Goal: Check status: Check status

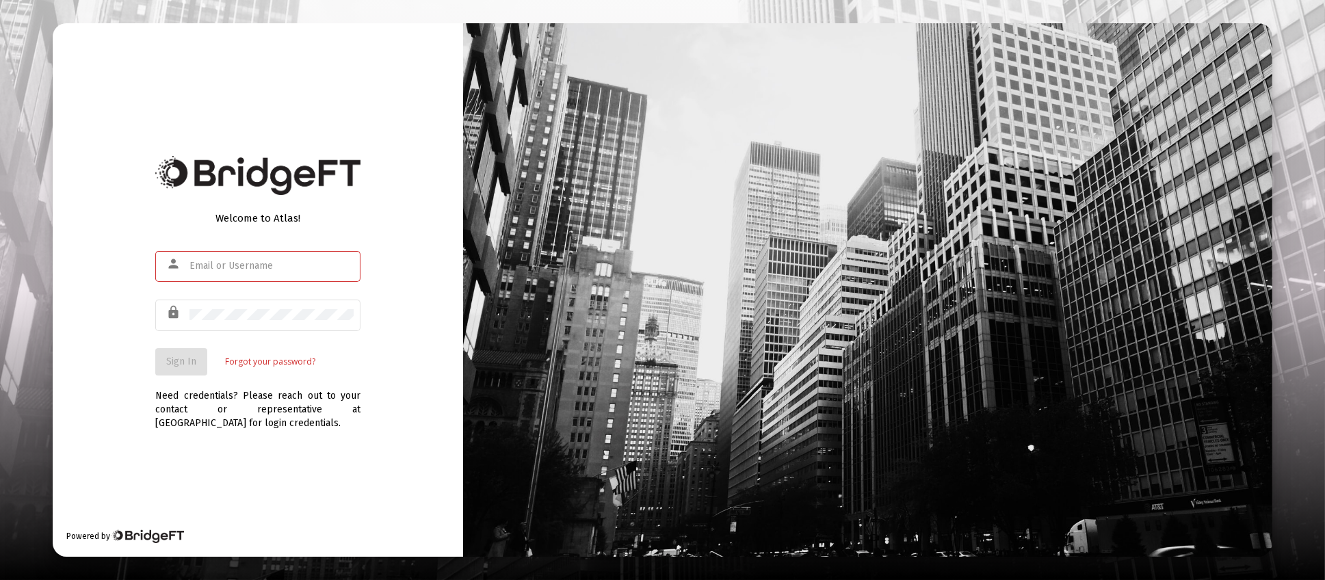
type input "[PERSON_NAME][EMAIL_ADDRESS][DOMAIN_NAME]"
click at [153, 361] on div "Welcome to Atlas! person [PERSON_NAME][EMAIL_ADDRESS][DOMAIN_NAME] lock Sign In…" at bounding box center [258, 290] width 411 height 534
click at [175, 357] on span "Sign In" at bounding box center [181, 362] width 30 height 12
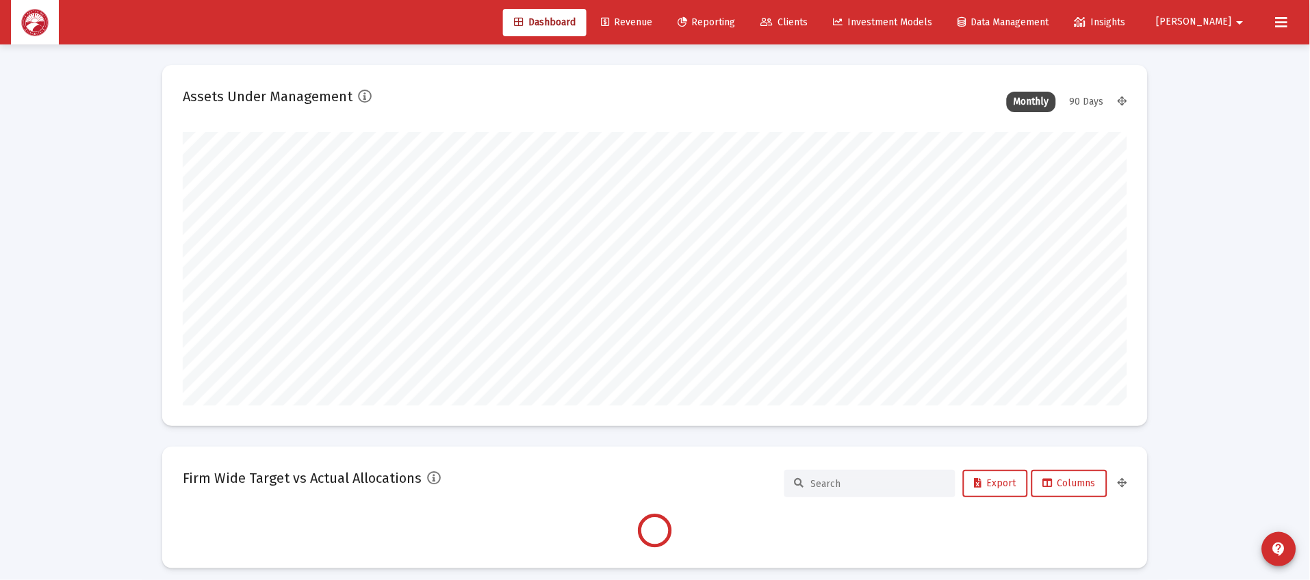
scroll to position [273, 943]
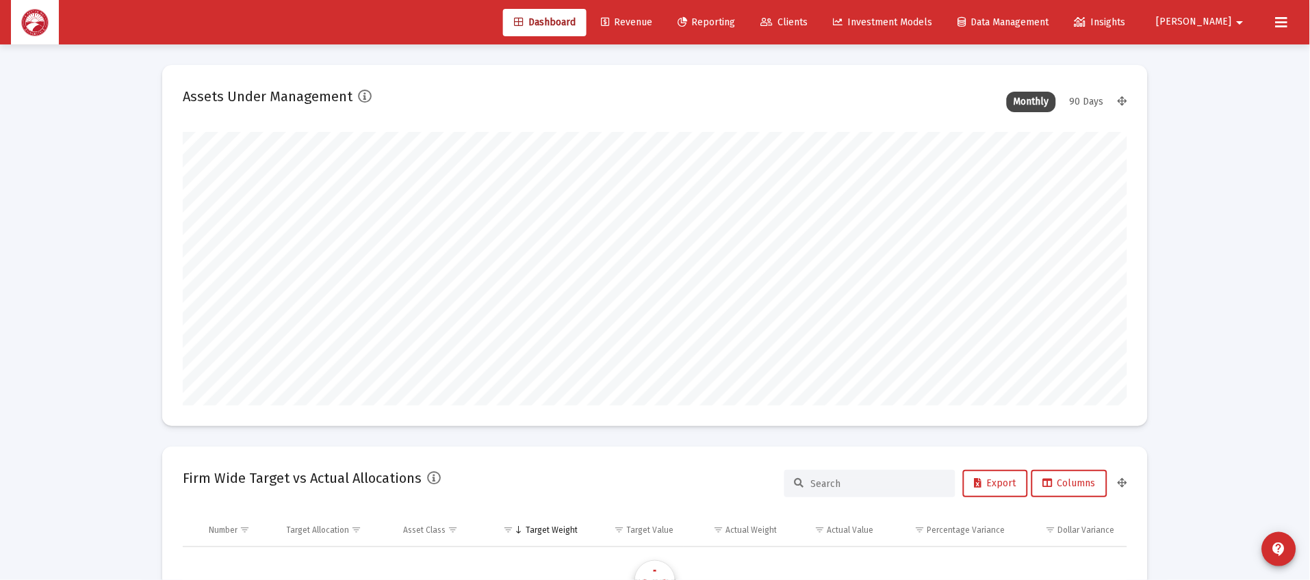
click at [808, 20] on span "Clients" at bounding box center [784, 22] width 47 height 12
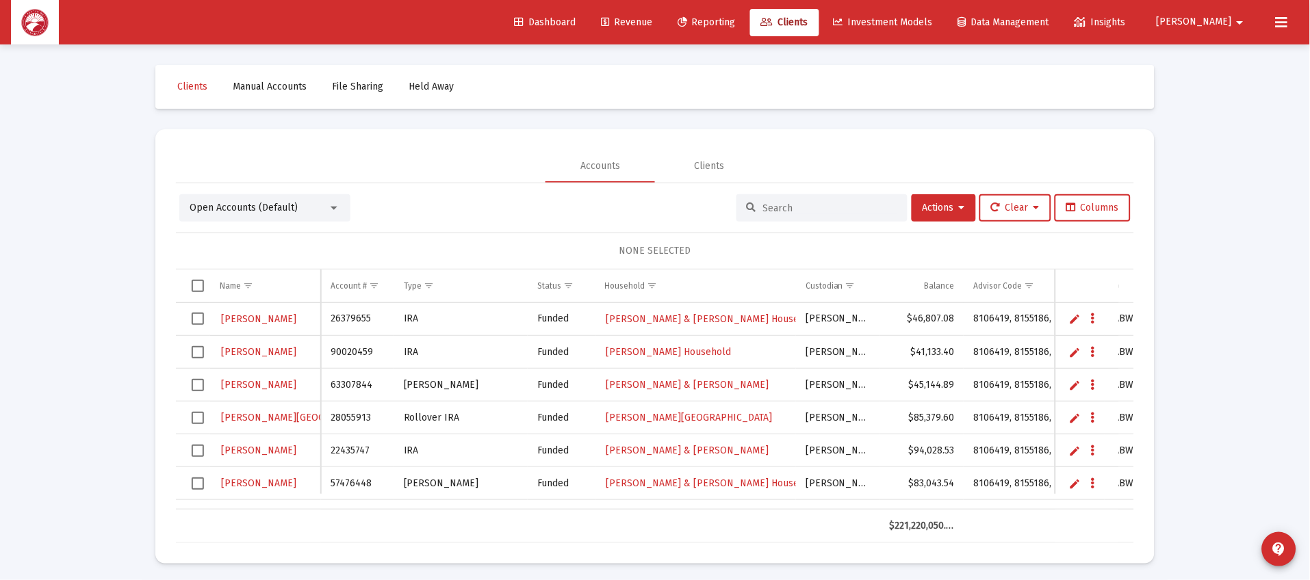
click at [829, 210] on div at bounding box center [821, 207] width 171 height 27
click at [830, 211] on input at bounding box center [830, 209] width 134 height 12
drag, startPoint x: 882, startPoint y: 205, endPoint x: 879, endPoint y: 213, distance: 8.0
click at [882, 206] on input at bounding box center [830, 209] width 134 height 12
click at [840, 197] on div at bounding box center [821, 207] width 171 height 27
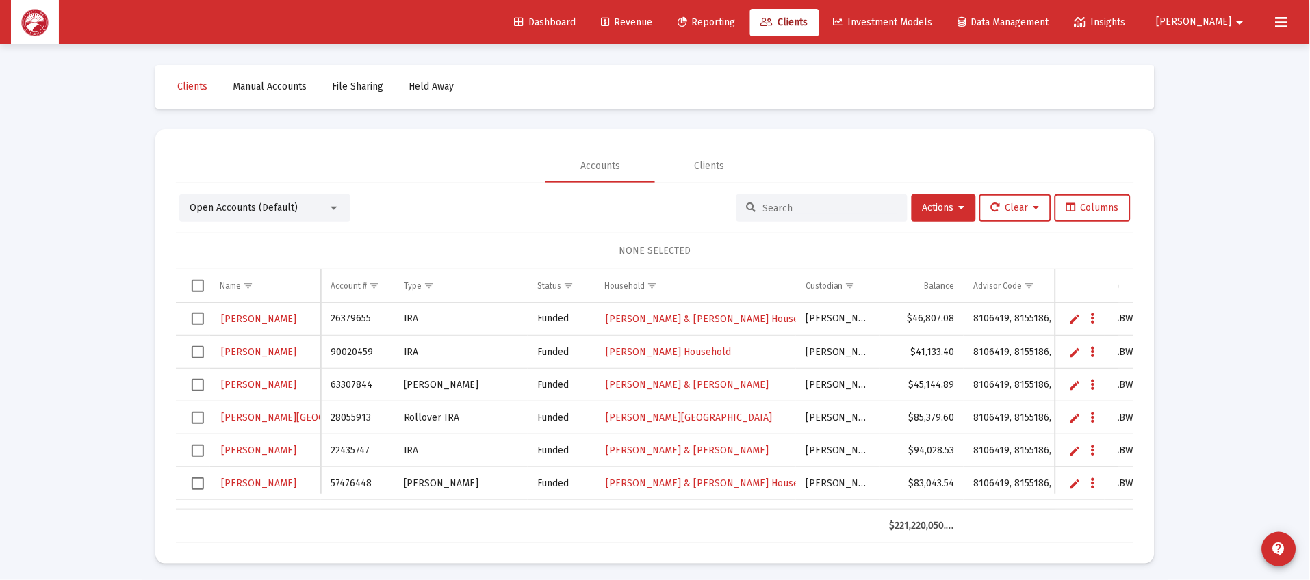
click at [816, 207] on input at bounding box center [830, 209] width 134 height 12
type input "[PERSON_NAME]"
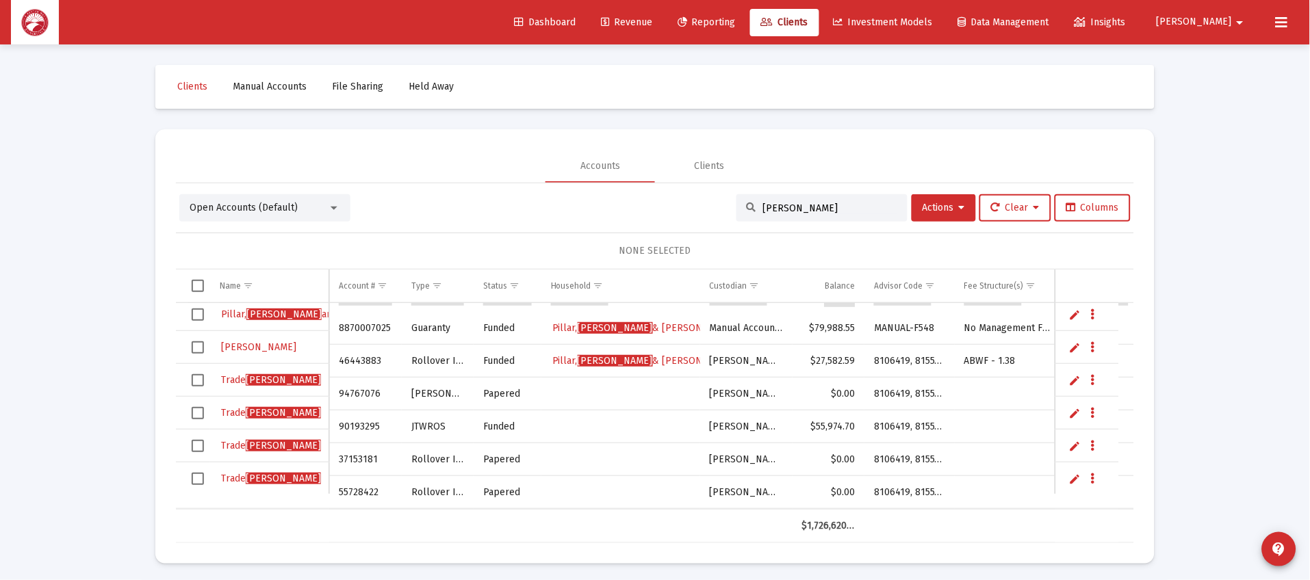
scroll to position [366, 0]
click at [258, 411] on span "[PERSON_NAME]" at bounding box center [283, 412] width 75 height 12
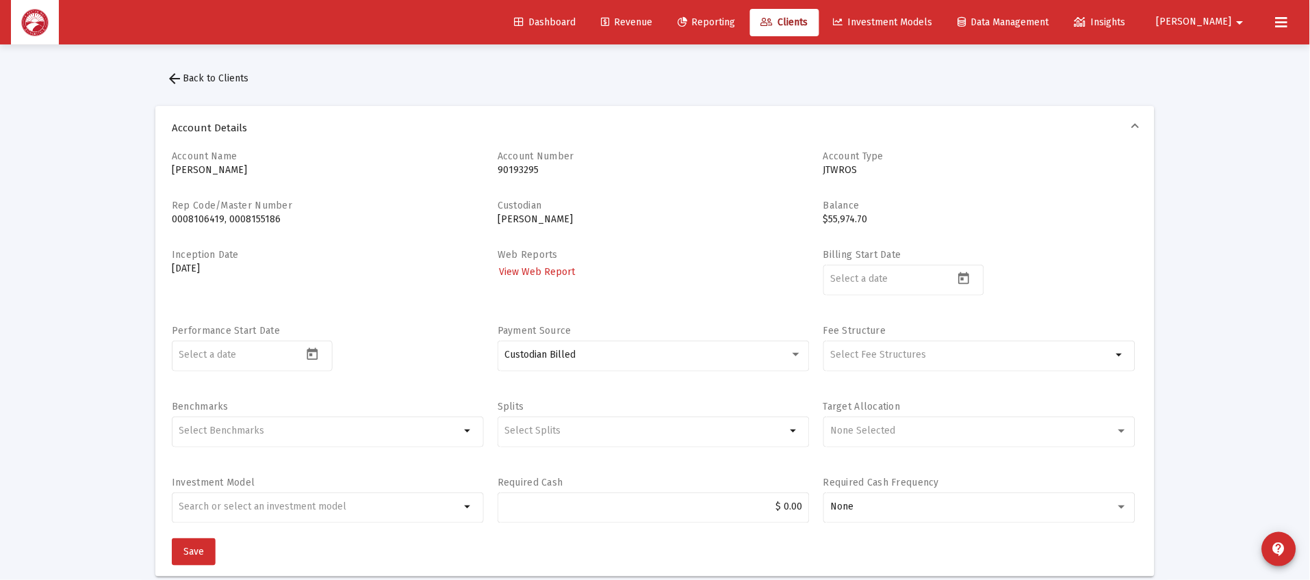
click at [551, 278] on link "View Web Report" at bounding box center [536, 272] width 79 height 20
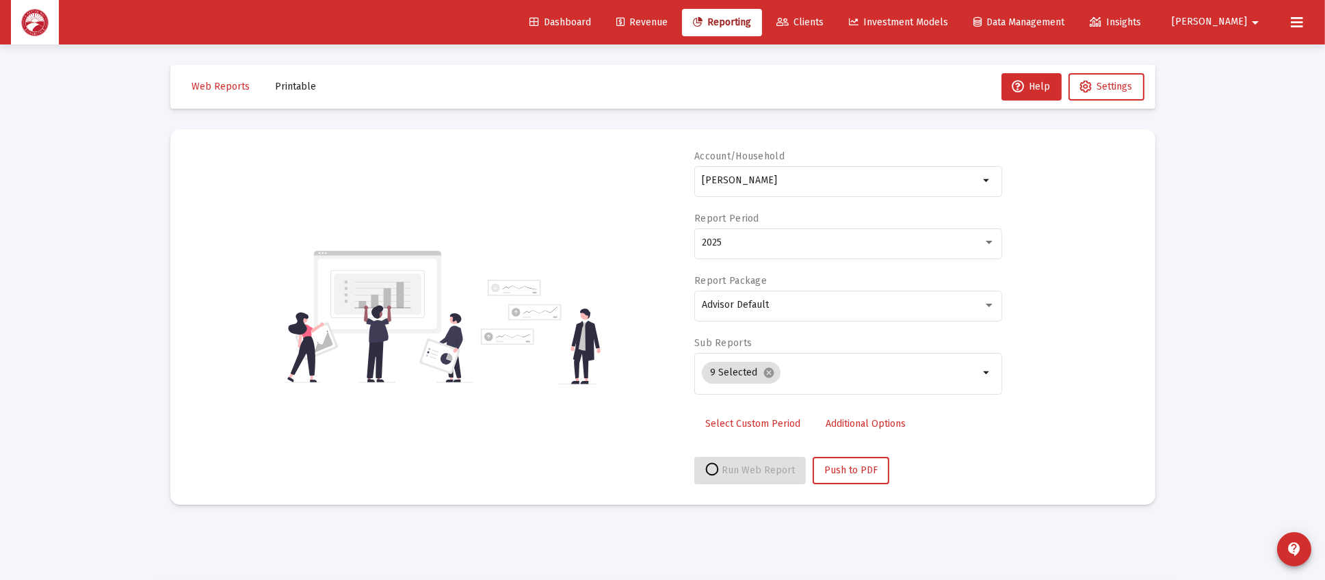
select select "View all"
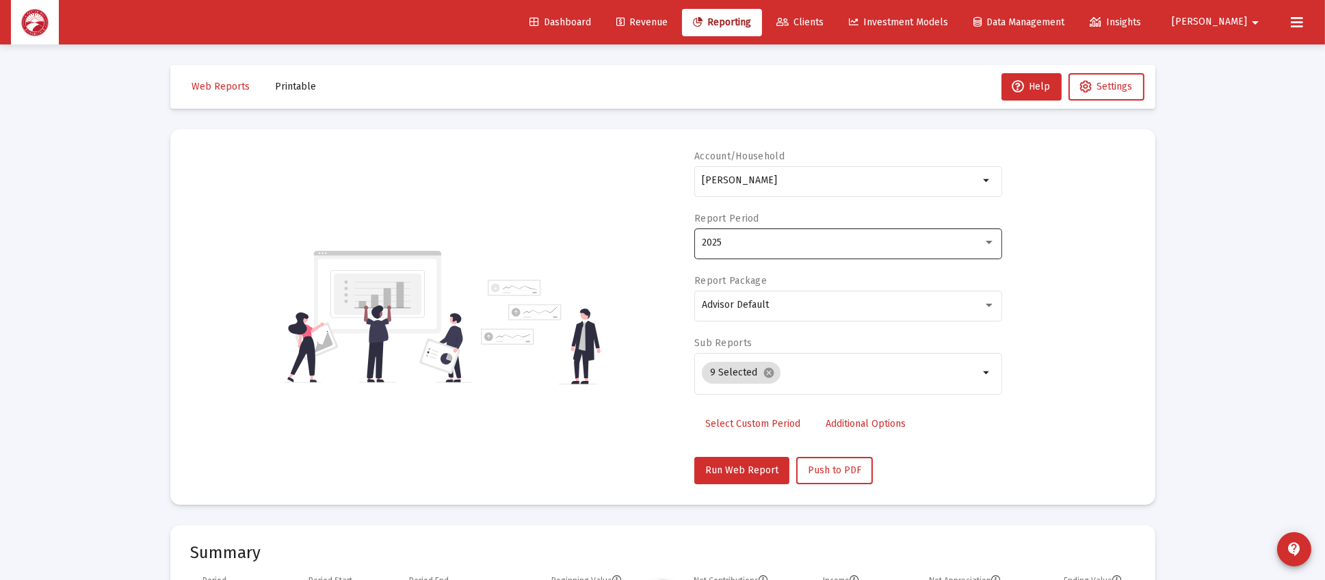
click at [746, 246] on div "2025" at bounding box center [842, 242] width 281 height 11
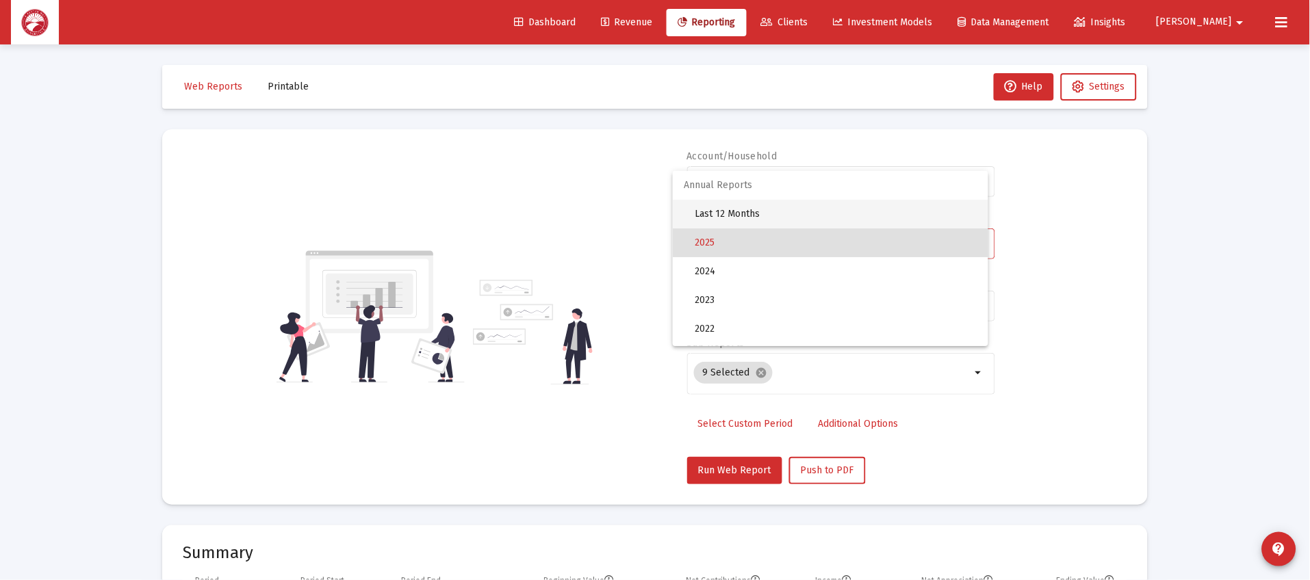
click at [766, 218] on span "Last 12 Months" at bounding box center [835, 214] width 283 height 29
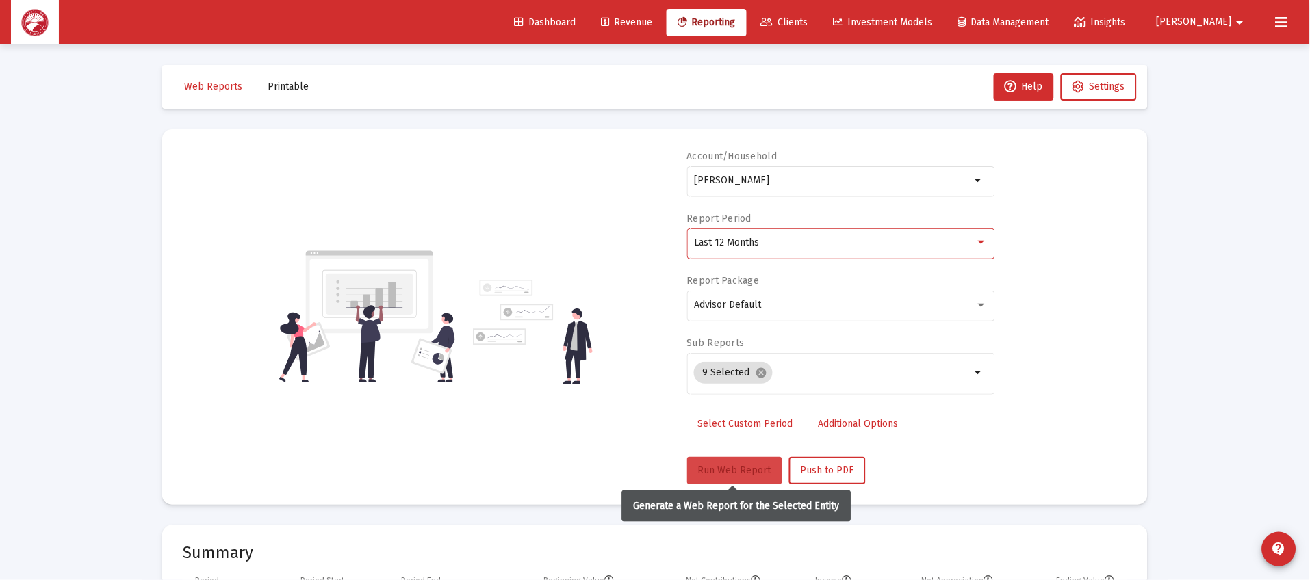
drag, startPoint x: 712, startPoint y: 464, endPoint x: 719, endPoint y: 461, distance: 8.0
click at [711, 465] on span "Run Web Report" at bounding box center [734, 471] width 73 height 12
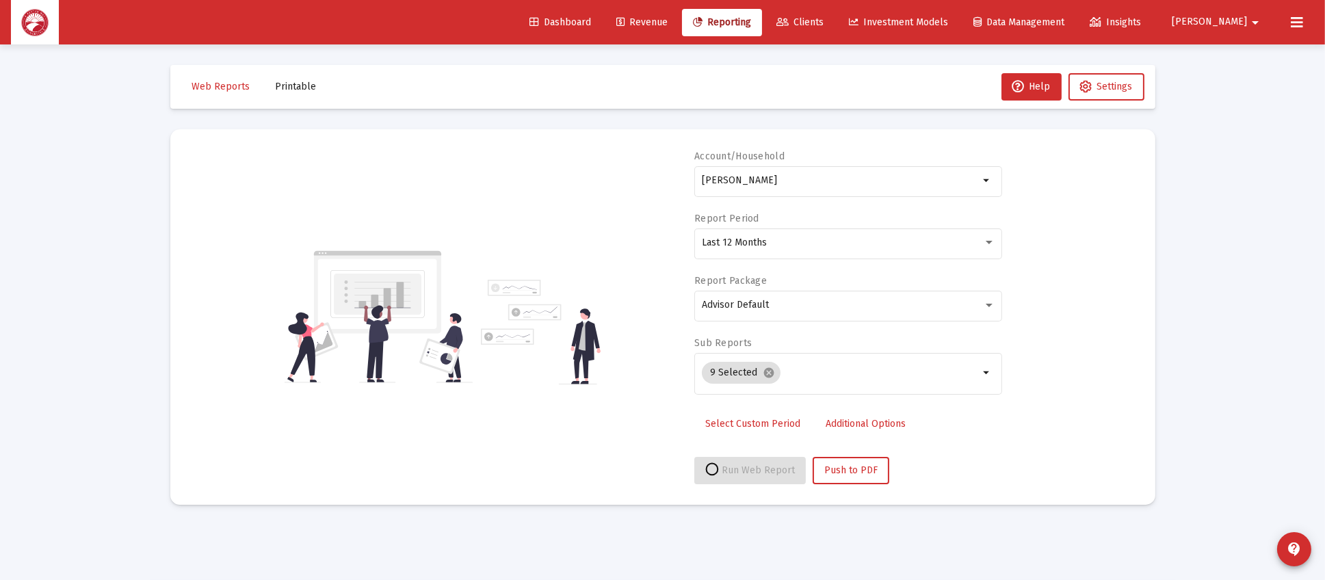
select select "View all"
